Goal: Task Accomplishment & Management: Complete application form

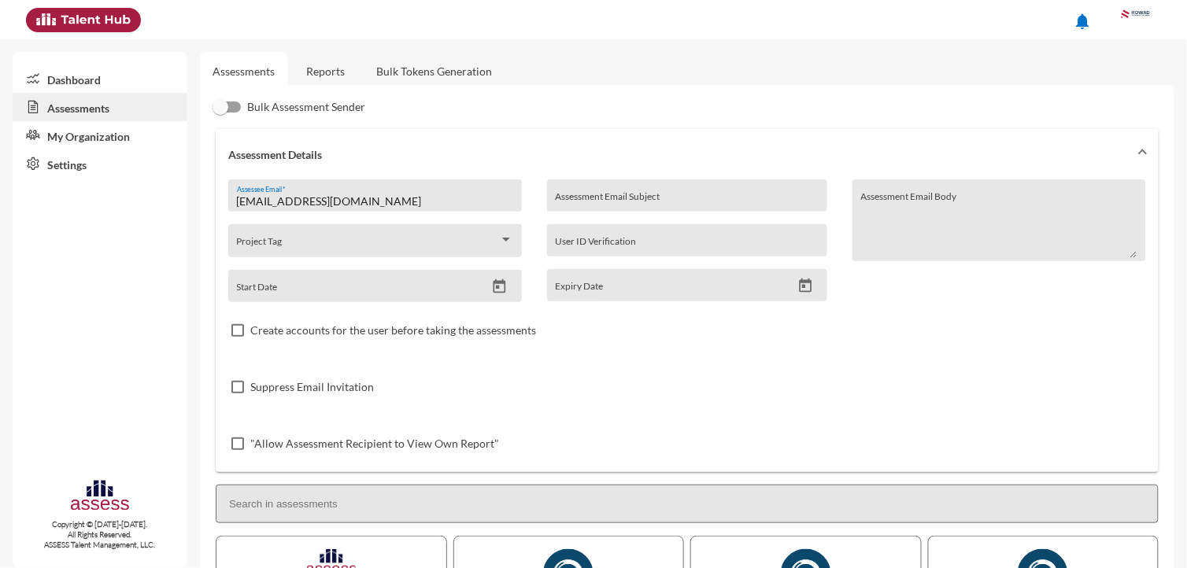
click at [320, 61] on link "Reports" at bounding box center [326, 71] width 64 height 39
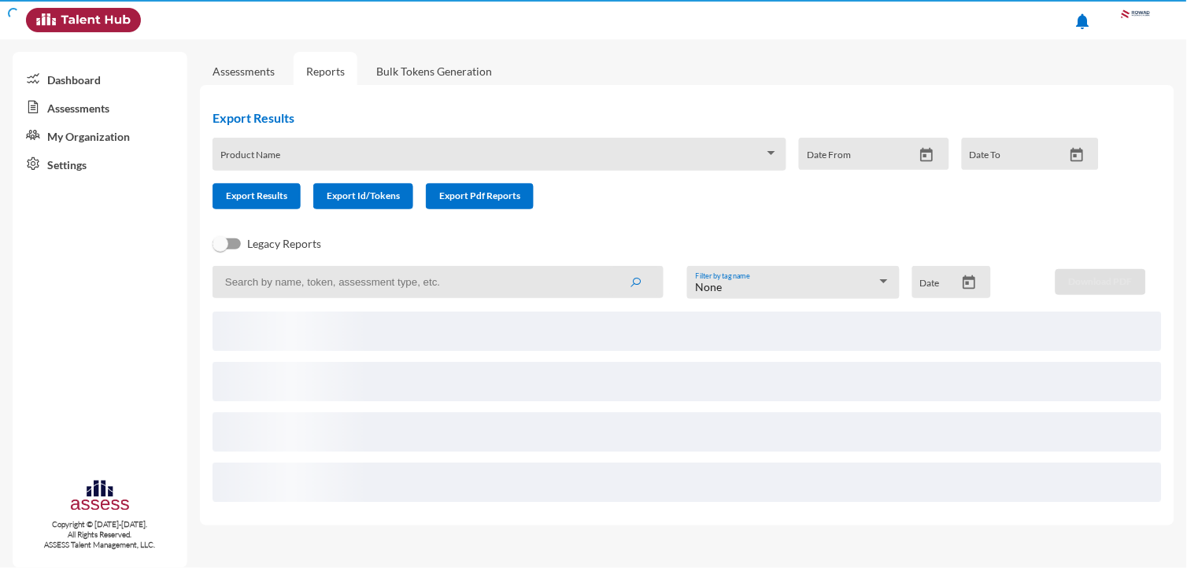
click at [320, 61] on link "Reports" at bounding box center [326, 71] width 64 height 39
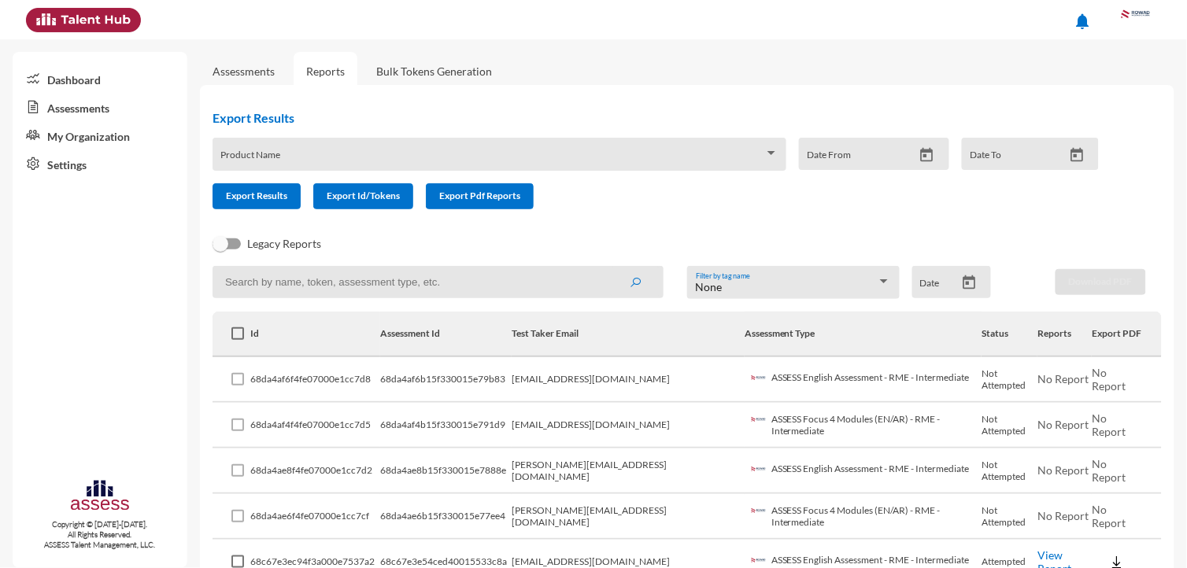
click at [355, 277] on input at bounding box center [437, 282] width 451 height 32
click at [610, 268] on button "submit" at bounding box center [635, 282] width 50 height 28
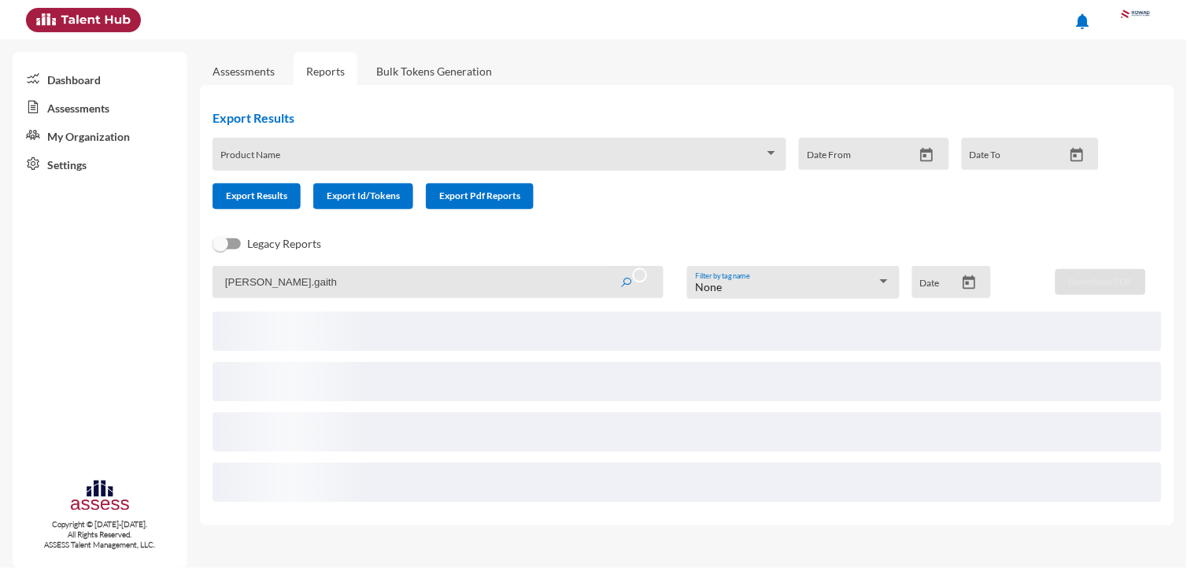
click at [355, 277] on input "Mohamed.gaith" at bounding box center [437, 282] width 451 height 32
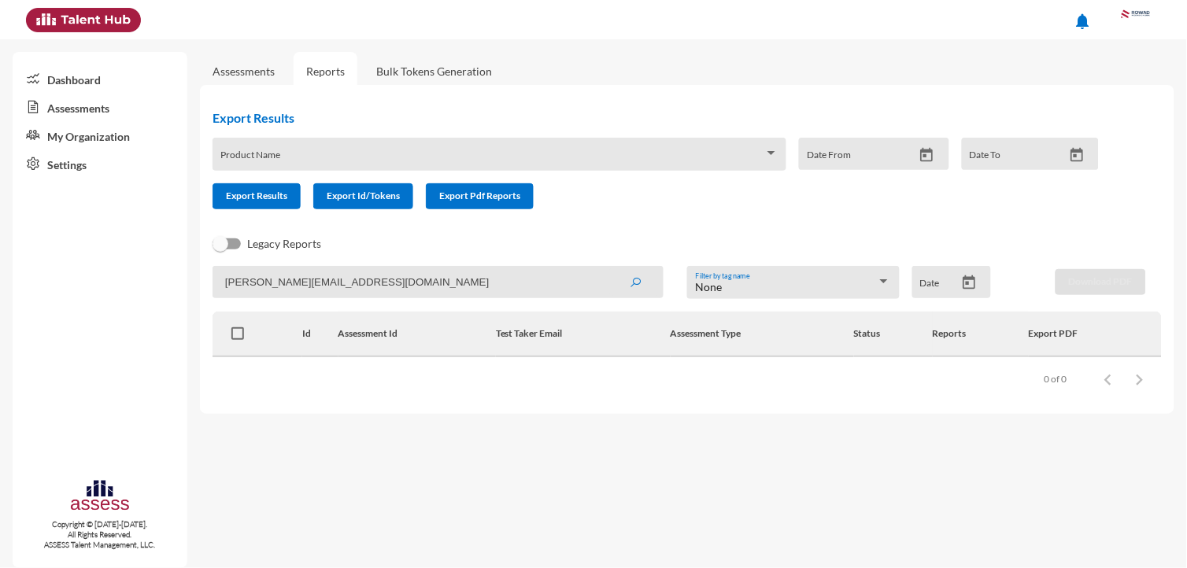
click at [610, 268] on button "submit" at bounding box center [635, 282] width 50 height 28
click at [295, 277] on input "Mohamed.gaith@rowad-rme.com" at bounding box center [437, 282] width 451 height 32
click at [610, 268] on button "submit" at bounding box center [635, 282] width 50 height 28
drag, startPoint x: 425, startPoint y: 286, endPoint x: 318, endPoint y: 286, distance: 107.0
click at [318, 286] on input "Mohamed.ghaaith@rowad-rme.com" at bounding box center [437, 282] width 451 height 32
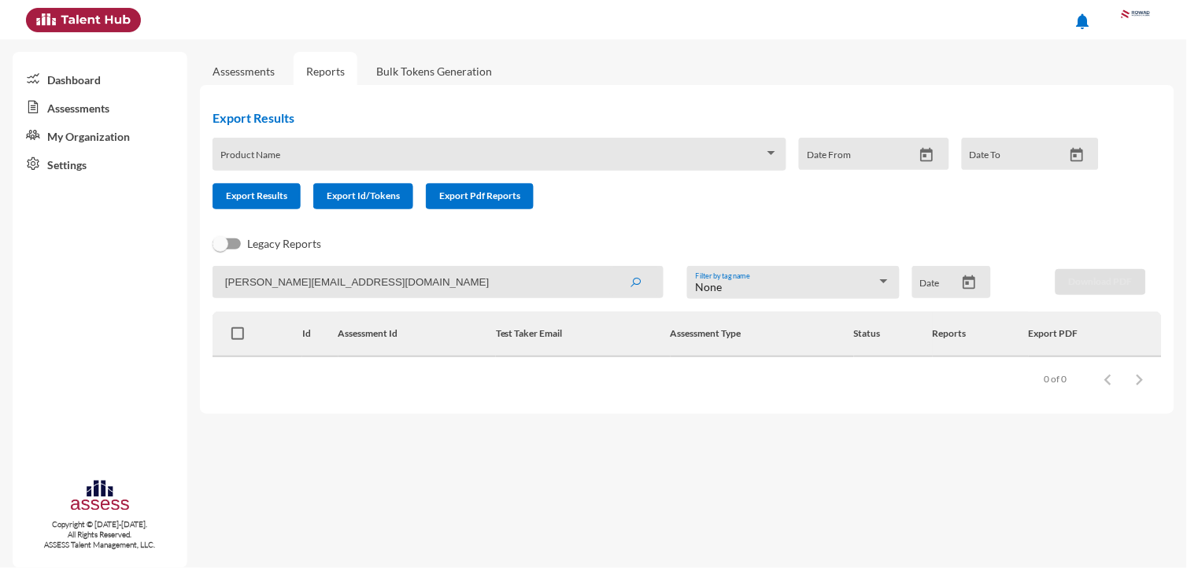
type input "Mohamed.ghaaith@gmail.com"
click at [610, 268] on button "submit" at bounding box center [635, 282] width 50 height 28
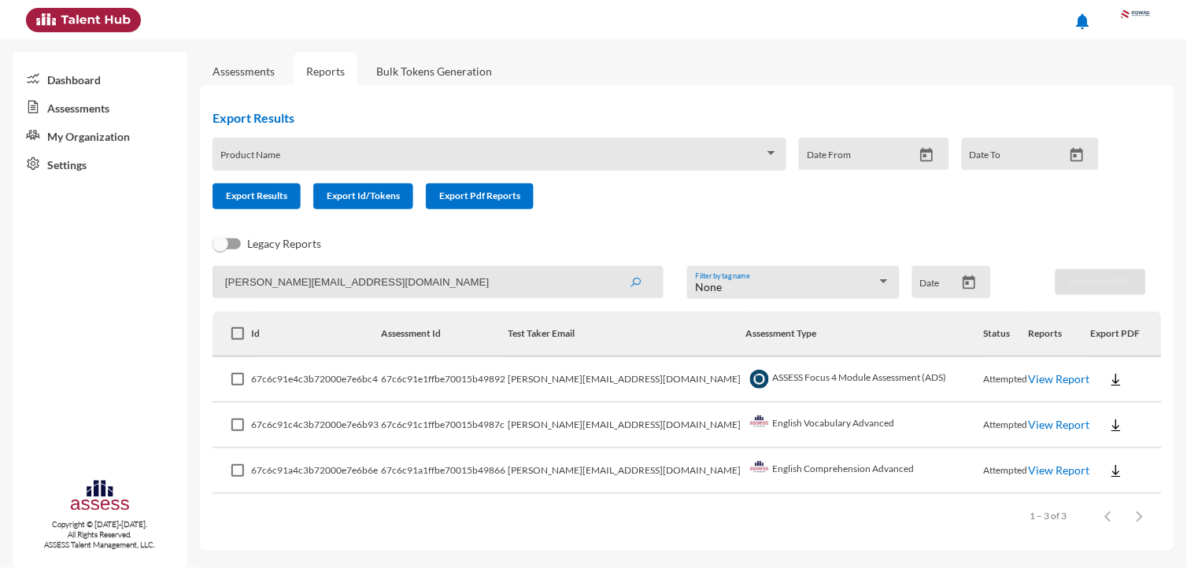
click at [1029, 380] on link "View Report" at bounding box center [1059, 378] width 61 height 13
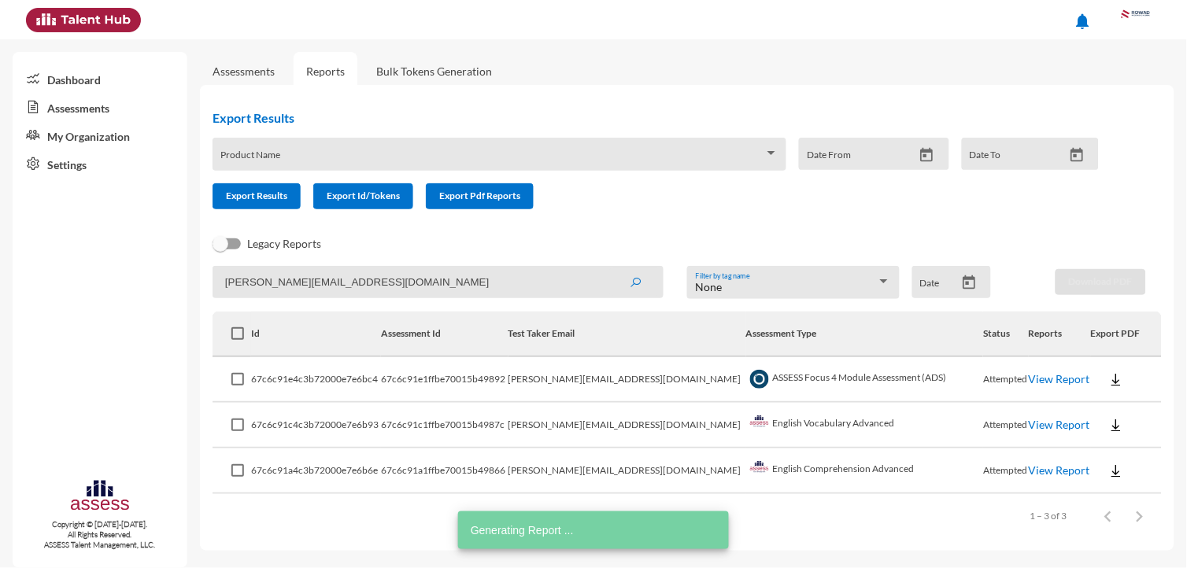
click at [1029, 418] on link "View Report" at bounding box center [1059, 424] width 61 height 13
click at [1029, 474] on td "View Report" at bounding box center [1060, 472] width 63 height 46
click at [1029, 470] on link "View Report" at bounding box center [1059, 470] width 61 height 13
click at [410, 300] on app-recent-report "Mohamed.ghaaith@gmail.com None Filter by tag name Date Download PDF Id Assessme…" at bounding box center [686, 402] width 949 height 272
click at [410, 287] on input "Mohamed.ghaaith@gmail.com" at bounding box center [437, 282] width 451 height 32
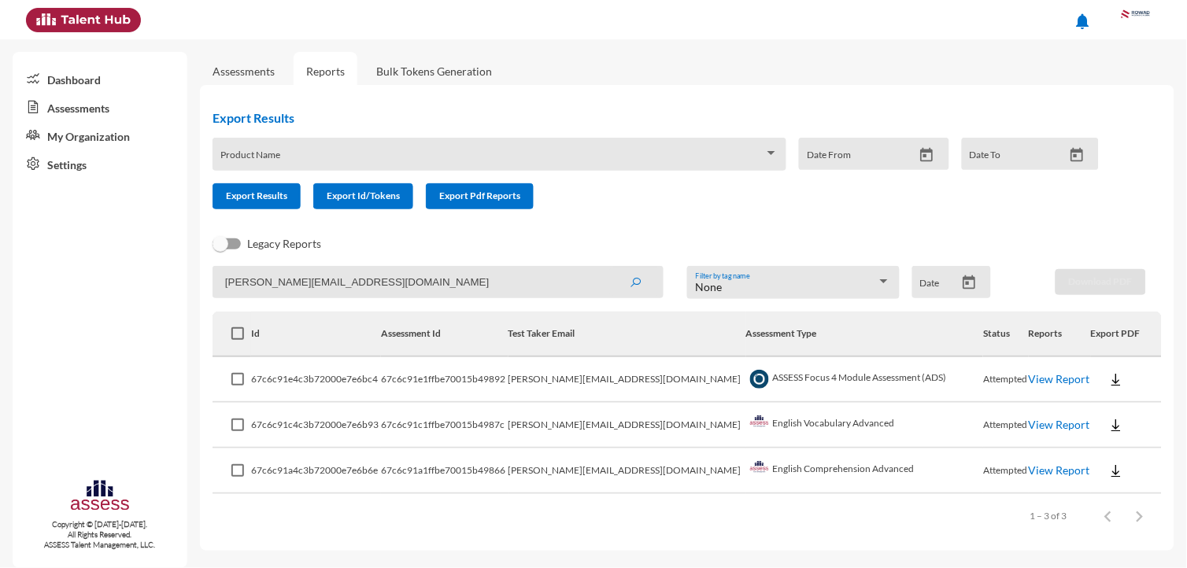
click at [252, 80] on link "Assessments" at bounding box center [243, 71] width 87 height 39
click at [252, 73] on link "Assessments" at bounding box center [243, 71] width 62 height 13
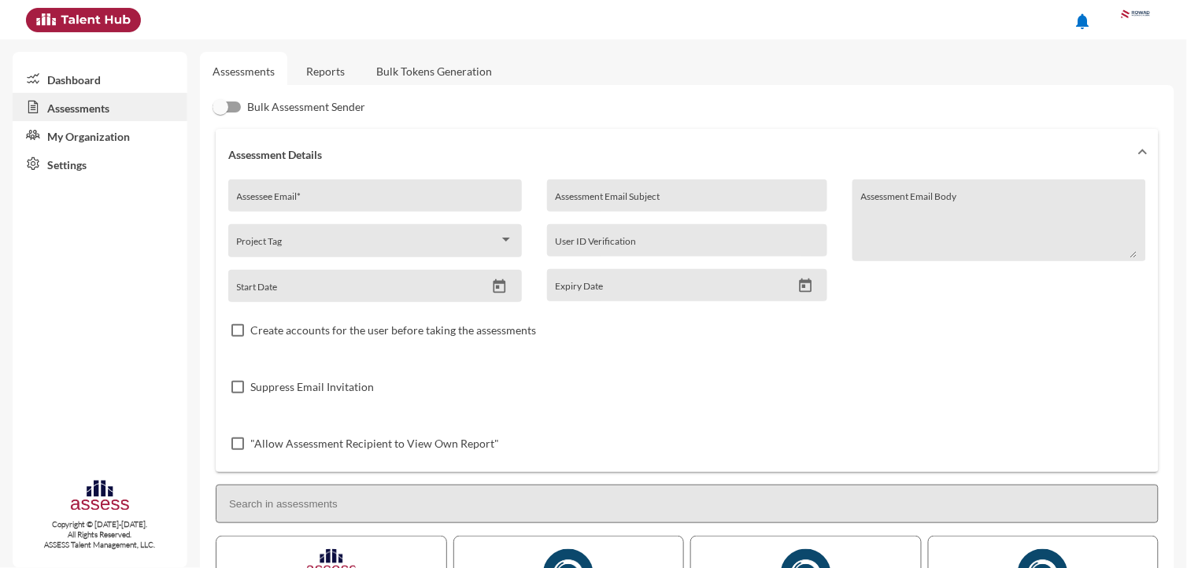
click at [362, 195] on input "Assessee Email *" at bounding box center [375, 201] width 277 height 13
paste input "Mohamed.ghaaith@gmail.com"
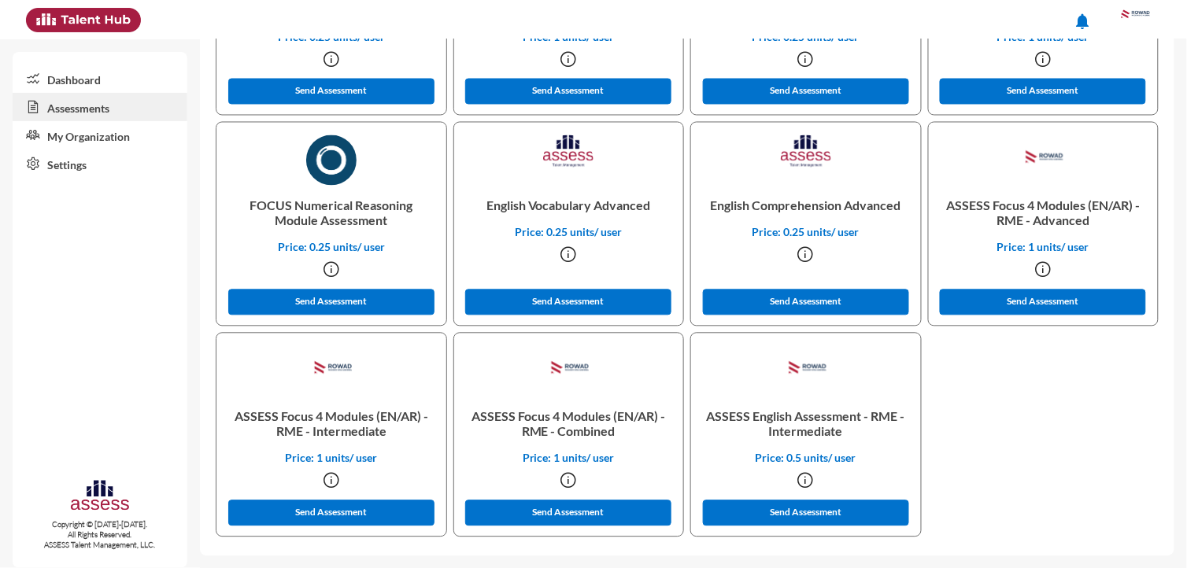
scroll to position [624, 0]
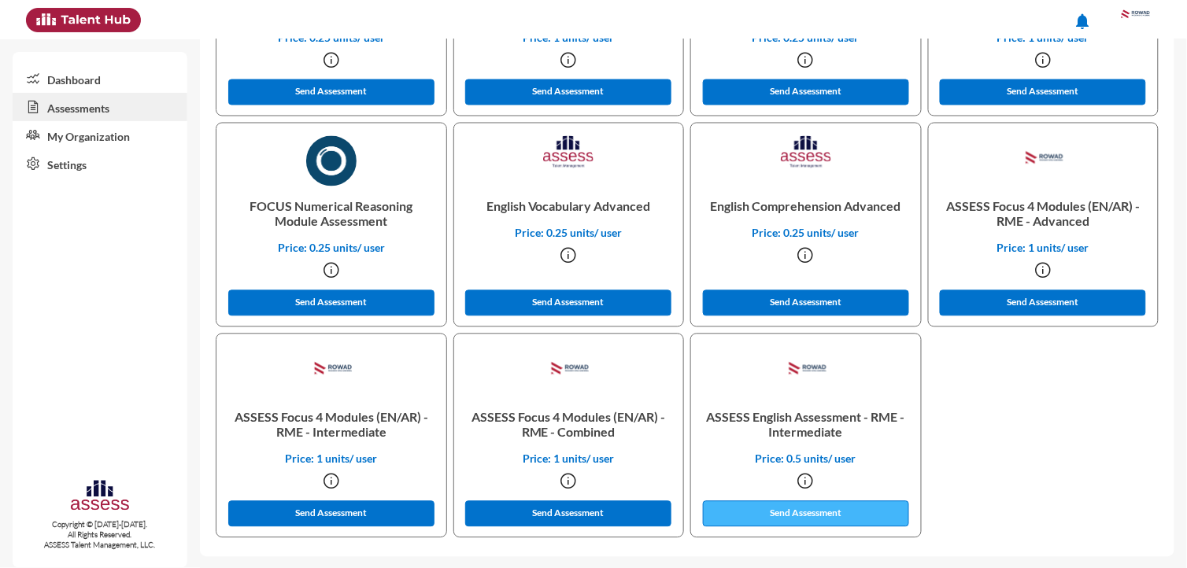
type input "Mohamed.ghaaith@gmail.com"
click at [789, 510] on button "Send Assessment" at bounding box center [806, 514] width 206 height 26
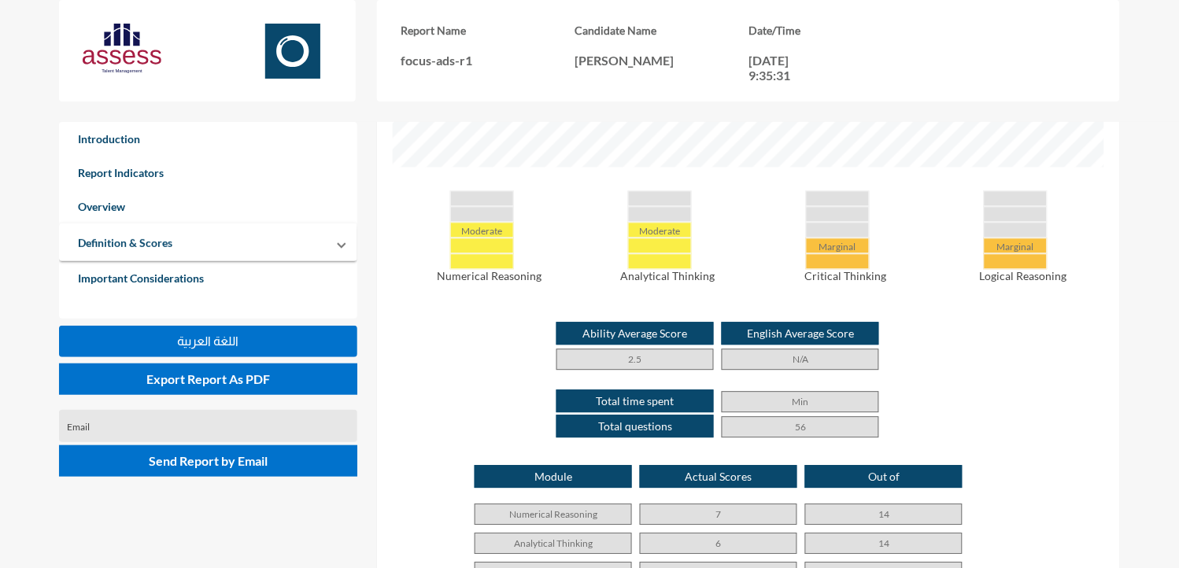
scroll to position [728, 0]
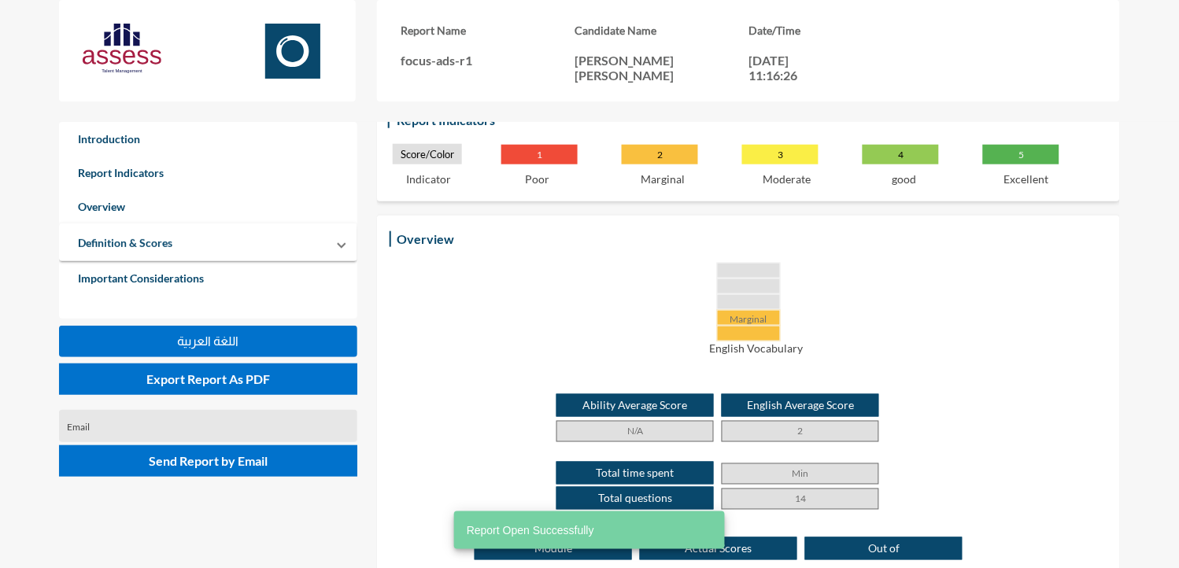
scroll to position [258, 0]
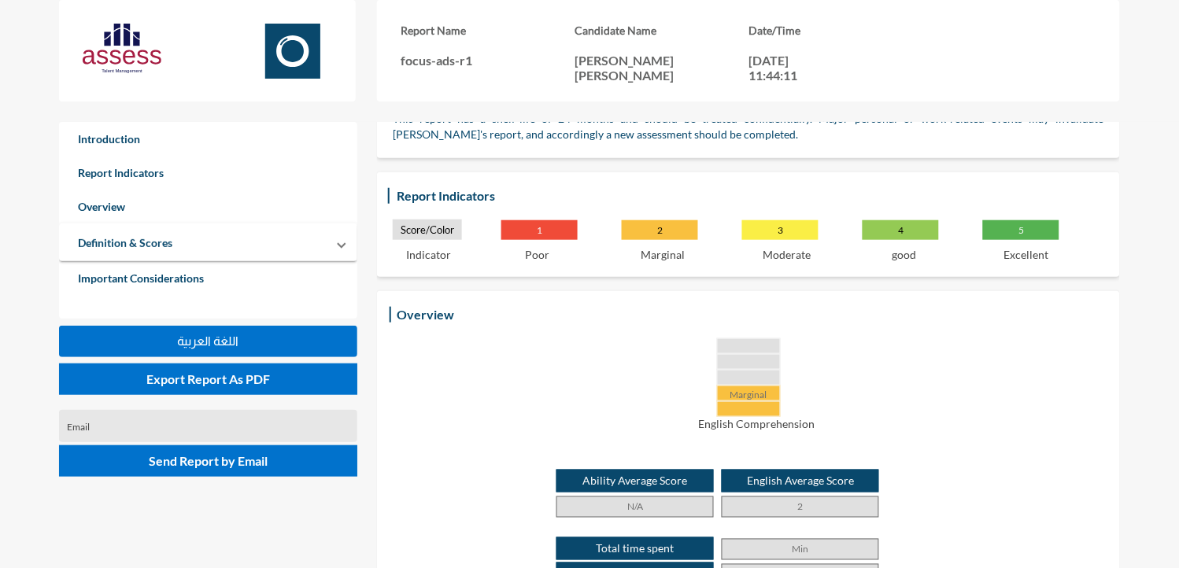
scroll to position [183, 0]
